Goal: Task Accomplishment & Management: Manage account settings

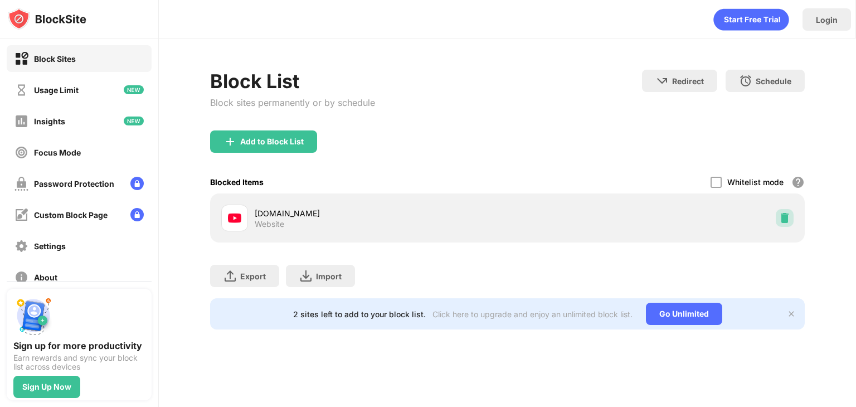
click at [779, 212] on img at bounding box center [784, 217] width 11 height 11
